Goal: Transaction & Acquisition: Purchase product/service

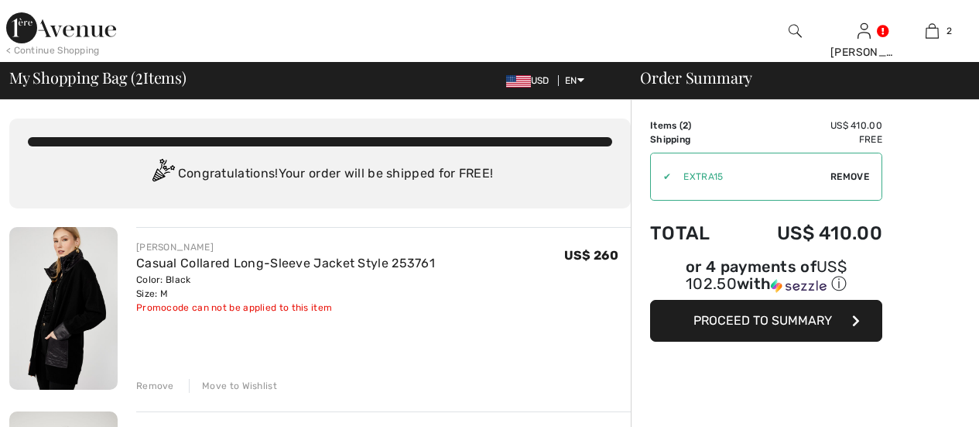
click at [773, 313] on span "Proceed to Summary" at bounding box center [763, 320] width 139 height 15
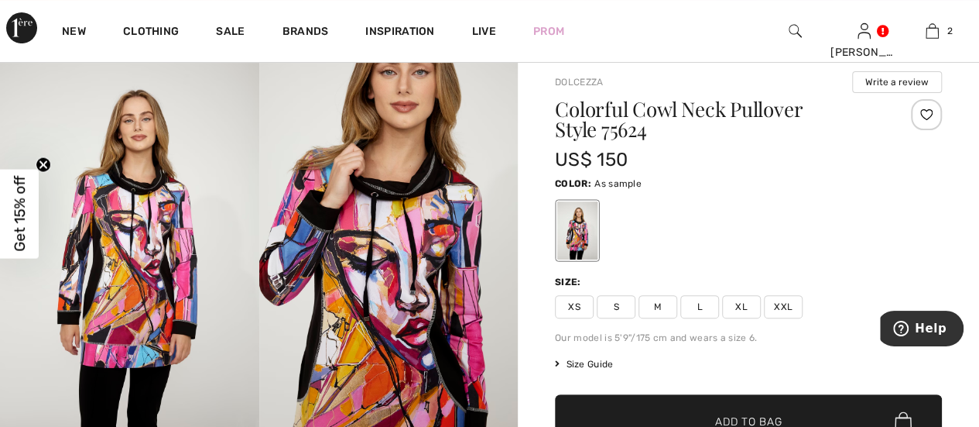
scroll to position [387, 0]
